Goal: Download file/media

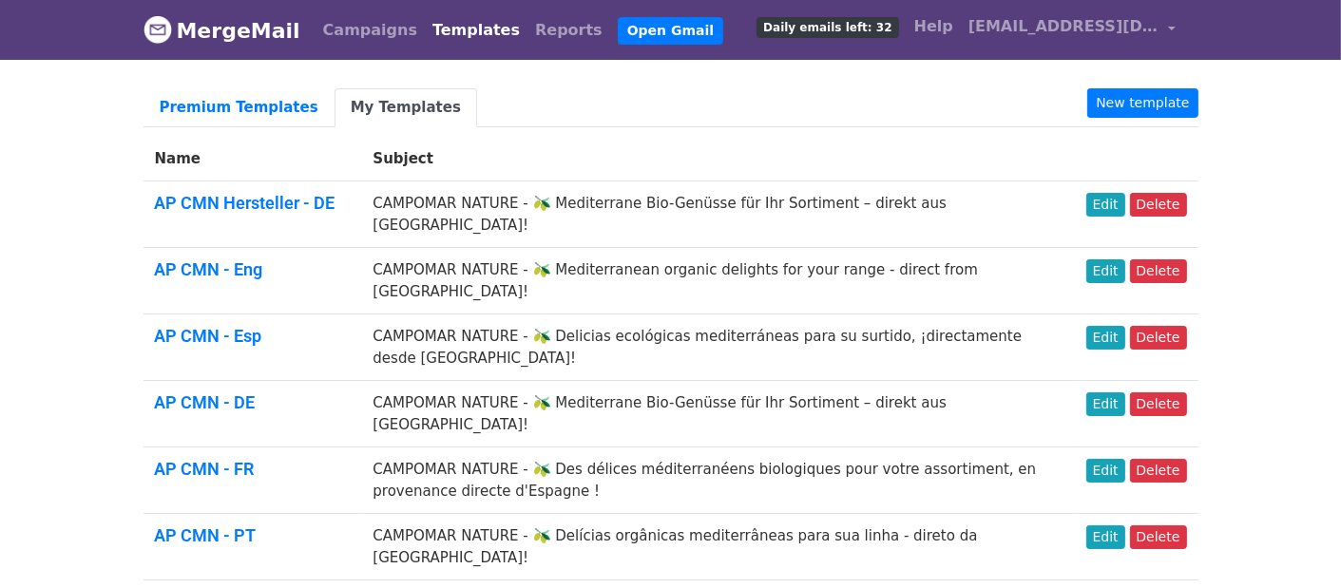
drag, startPoint x: 0, startPoint y: 0, endPoint x: 205, endPoint y: 42, distance: 209.5
click at [205, 42] on link "MergeMail" at bounding box center [222, 30] width 157 height 40
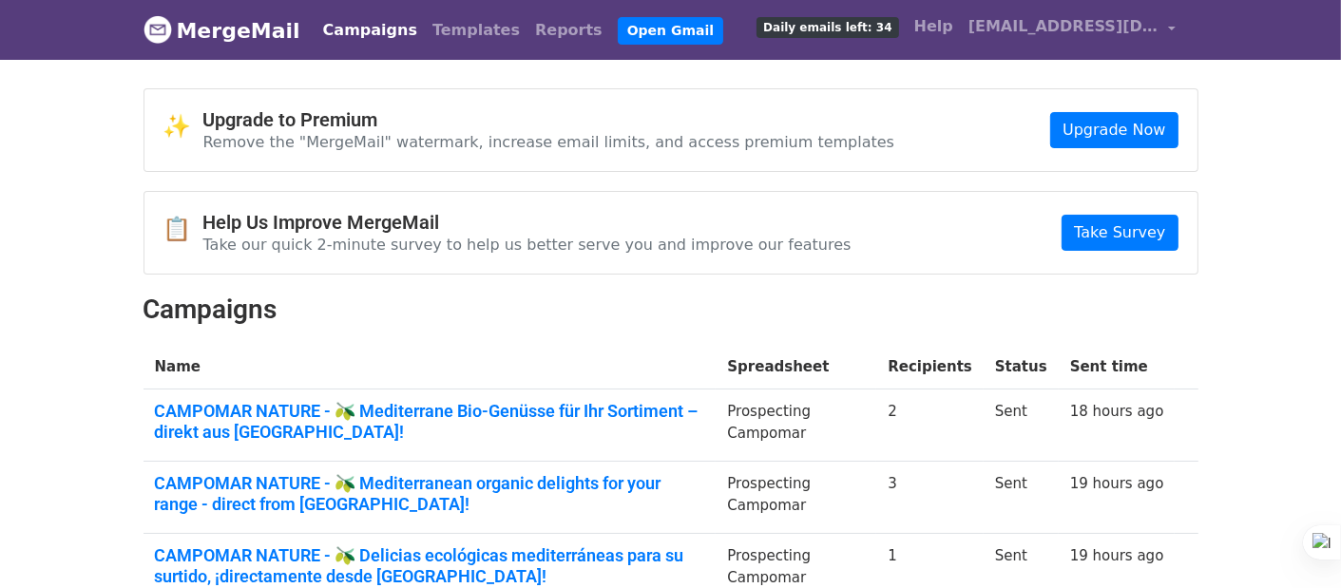
click at [369, 39] on link "Campaigns" at bounding box center [370, 30] width 109 height 38
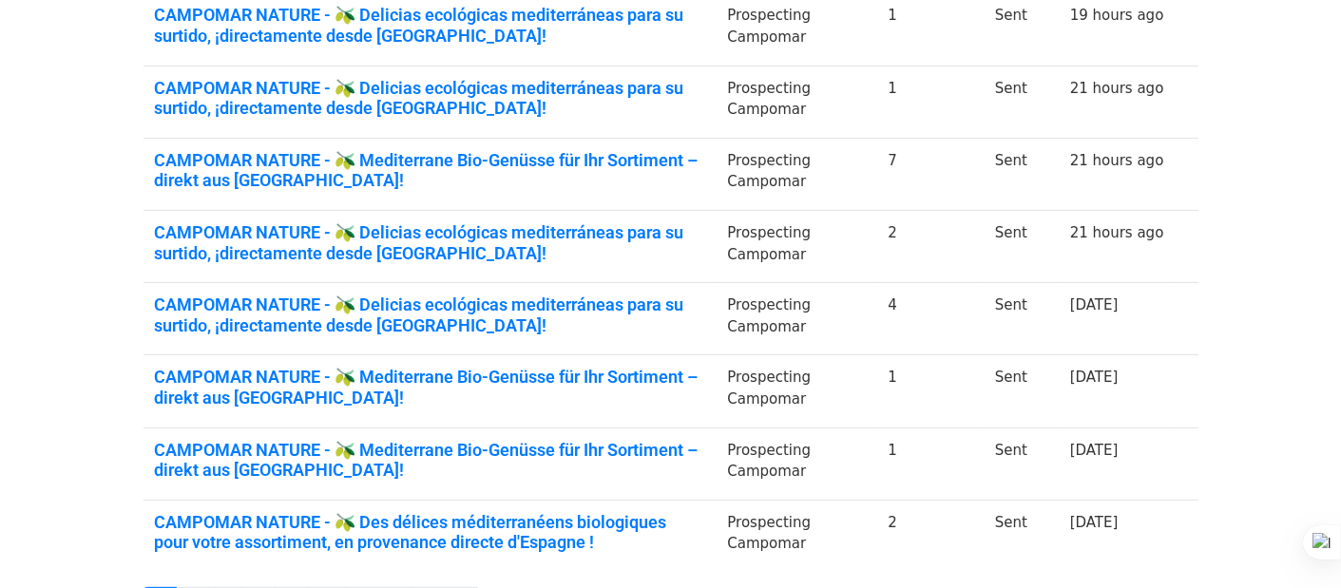
scroll to position [570, 0]
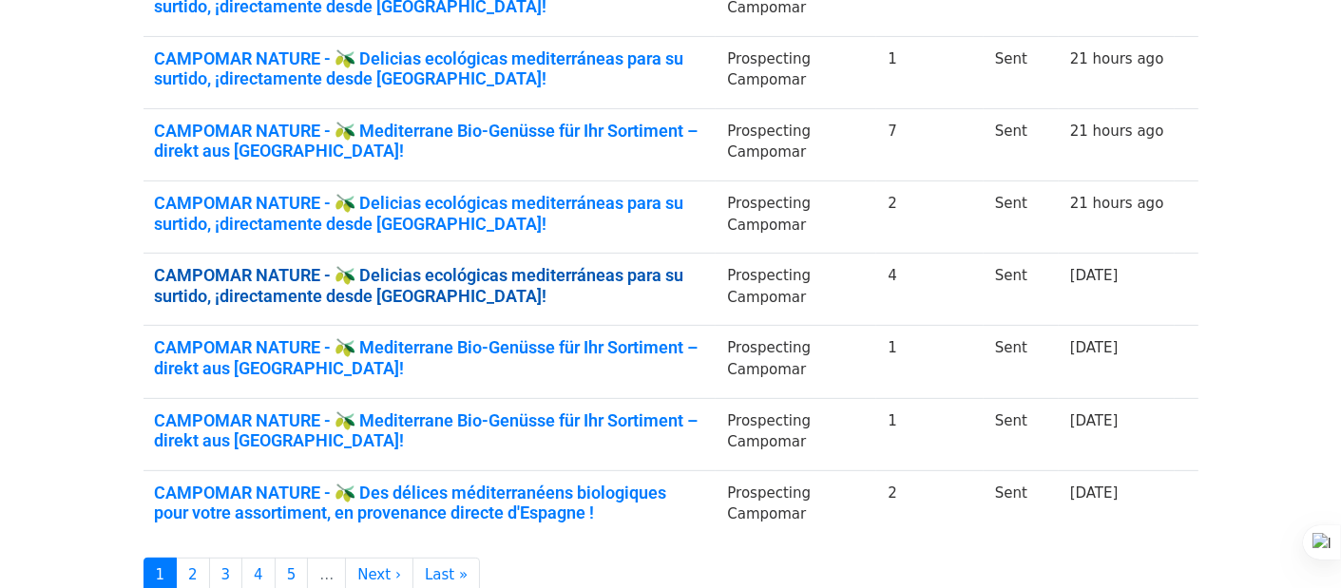
click at [700, 275] on link "CAMPOMAR NATURE - 🫒 Delicias ecológicas mediterráneas para su surtido, ¡directa…" at bounding box center [430, 285] width 550 height 41
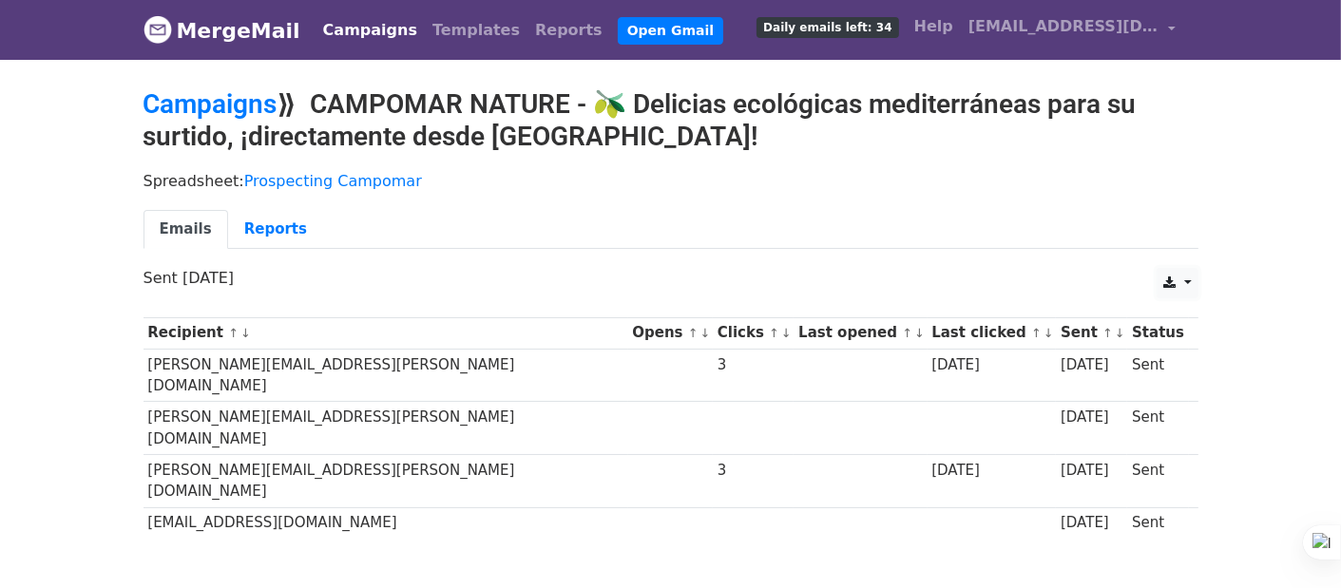
click at [1188, 284] on link at bounding box center [1177, 283] width 41 height 30
click at [1196, 345] on link "Excel" at bounding box center [1201, 356] width 86 height 30
